Goal: Information Seeking & Learning: Learn about a topic

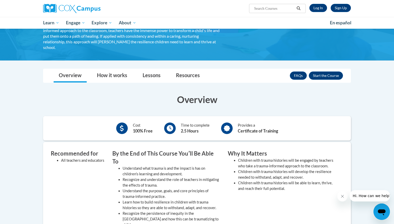
scroll to position [75, 0]
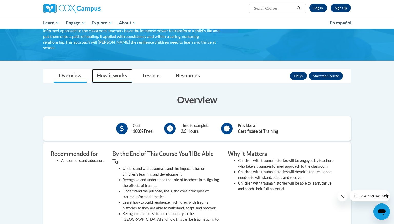
click at [114, 73] on link "How it works" at bounding box center [112, 76] width 41 height 14
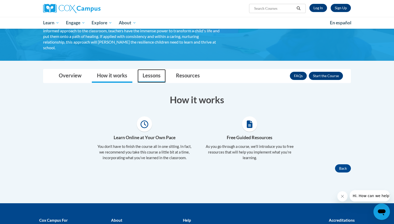
click at [145, 75] on link "Lessons" at bounding box center [152, 76] width 28 height 14
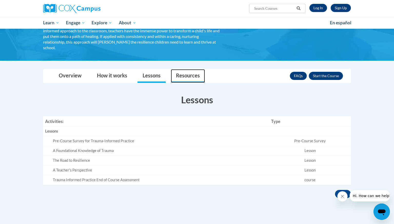
click at [188, 78] on link "Resources" at bounding box center [188, 76] width 34 height 14
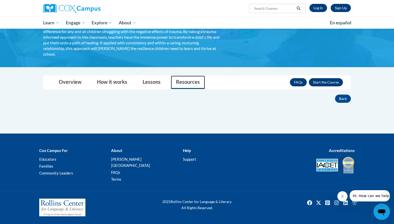
scroll to position [62, 0]
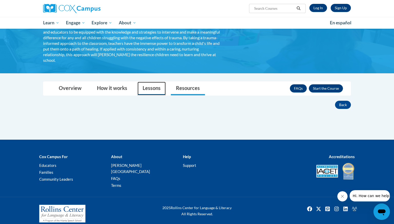
click at [156, 89] on link "Lessons" at bounding box center [152, 89] width 28 height 14
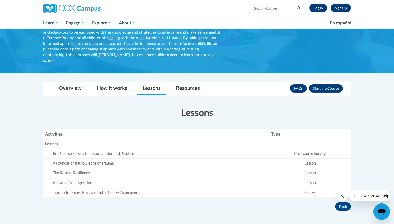
click at [79, 174] on div "The Road to Resilience" at bounding box center [160, 173] width 214 height 5
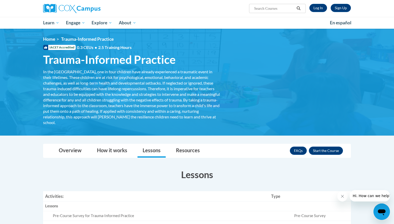
scroll to position [1, 0]
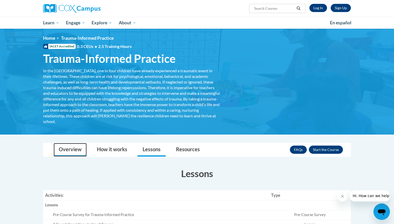
click at [79, 148] on link "Overview" at bounding box center [70, 150] width 33 height 14
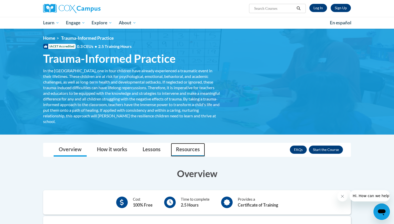
click at [189, 150] on link "Resources" at bounding box center [188, 150] width 34 height 14
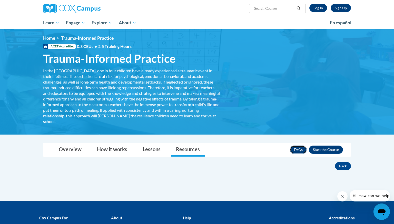
click at [299, 150] on link "FAQs" at bounding box center [298, 150] width 17 height 8
